Goal: Find specific page/section: Find specific page/section

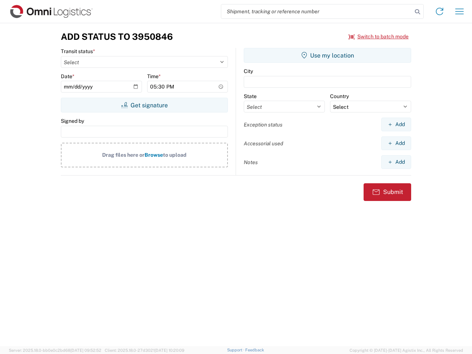
click at [317, 11] on input "search" at bounding box center [316, 11] width 191 height 14
click at [418, 12] on icon at bounding box center [418, 12] width 10 height 10
click at [440, 11] on icon at bounding box center [440, 12] width 12 height 12
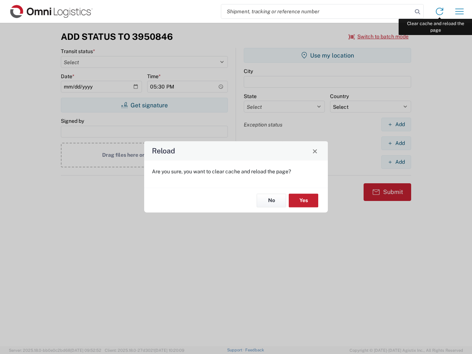
click at [460, 11] on div "Reload Are you sure, you want to clear cache and reload the page? No Yes" at bounding box center [236, 177] width 472 height 354
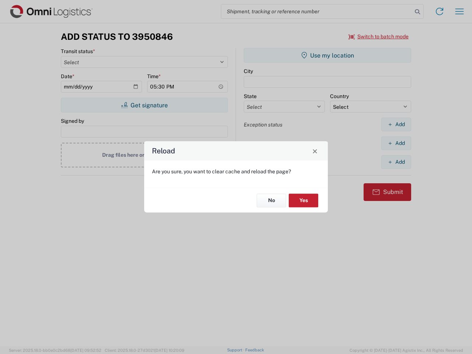
click at [379, 37] on div "Reload Are you sure, you want to clear cache and reload the page? No Yes" at bounding box center [236, 177] width 472 height 354
click at [144, 105] on div "Reload Are you sure, you want to clear cache and reload the page? No Yes" at bounding box center [236, 177] width 472 height 354
click at [328, 55] on div "Reload Are you sure, you want to clear cache and reload the page? No Yes" at bounding box center [236, 177] width 472 height 354
click at [396, 124] on div "Reload Are you sure, you want to clear cache and reload the page? No Yes" at bounding box center [236, 177] width 472 height 354
click at [396, 143] on div "Reload Are you sure, you want to clear cache and reload the page? No Yes" at bounding box center [236, 177] width 472 height 354
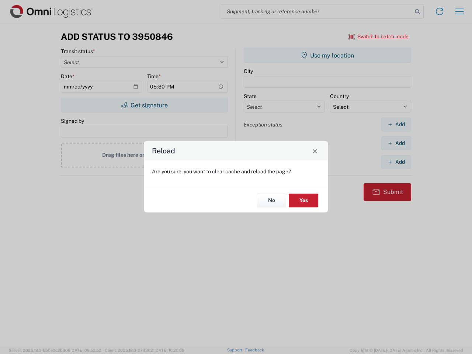
click at [396, 162] on div "Reload Are you sure, you want to clear cache and reload the page? No Yes" at bounding box center [236, 177] width 472 height 354
